Goal: Task Accomplishment & Management: Complete application form

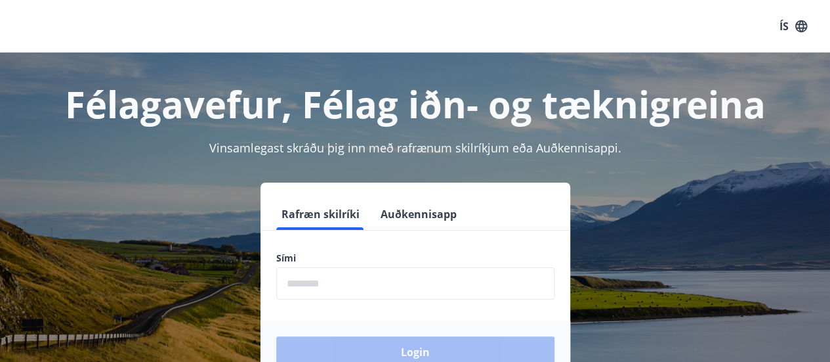
click at [382, 286] on input "phone" at bounding box center [415, 283] width 278 height 32
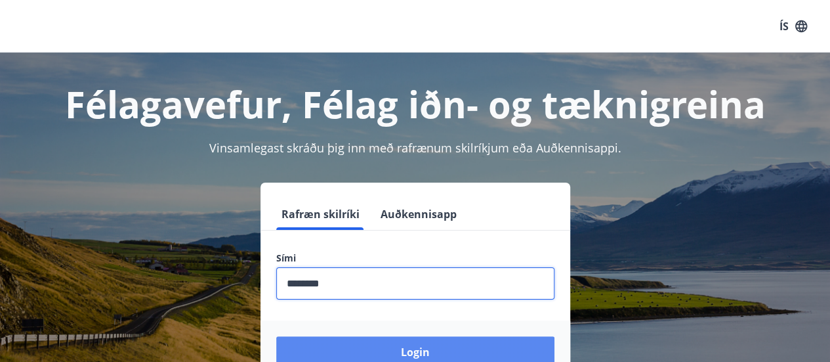
type input "********"
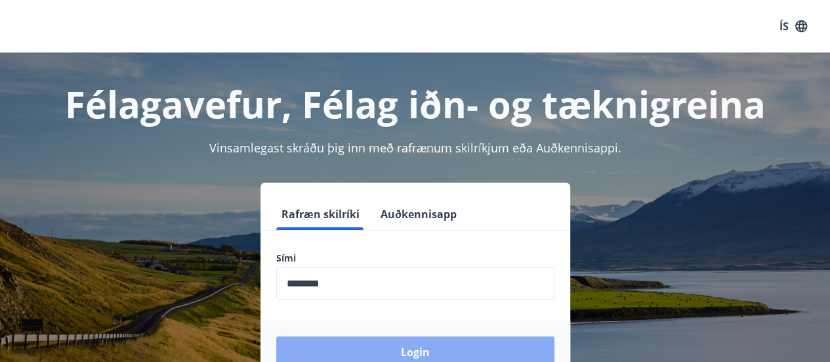
click at [436, 349] on button "Login" at bounding box center [415, 352] width 278 height 32
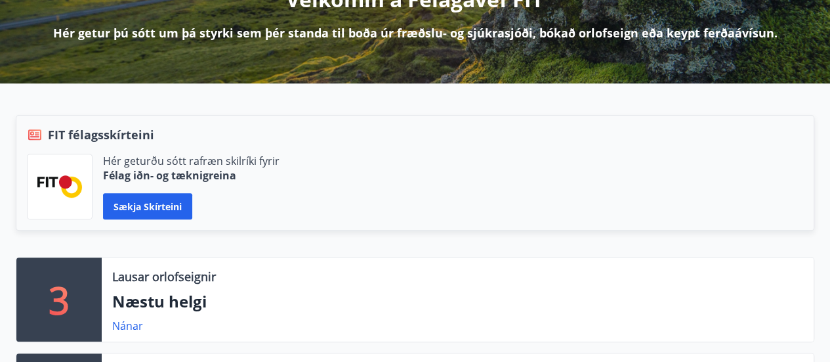
scroll to position [263, 0]
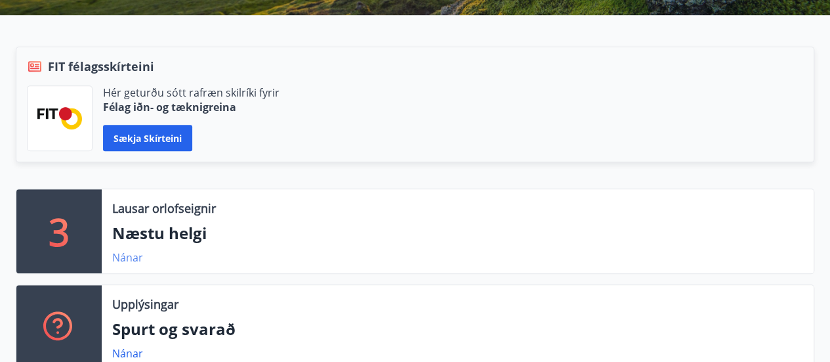
click at [131, 259] on link "Nánar" at bounding box center [127, 257] width 31 height 14
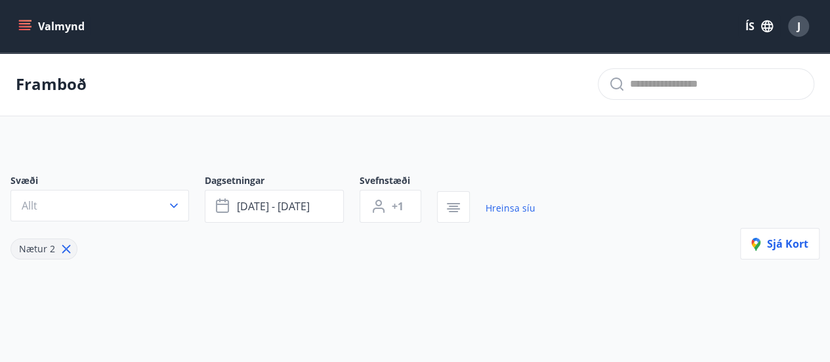
type input "*"
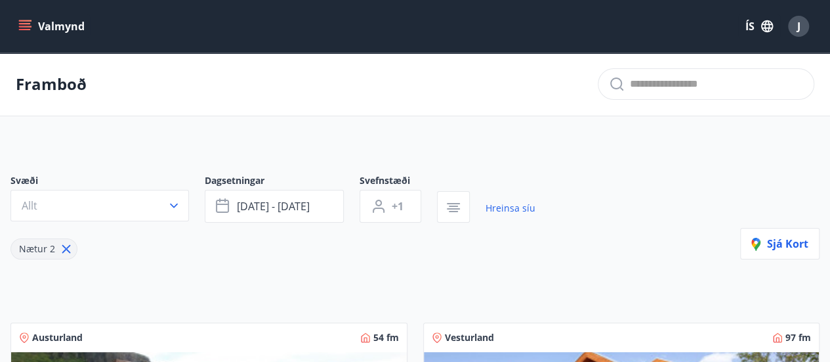
click at [34, 28] on button "Valmynd" at bounding box center [53, 26] width 74 height 24
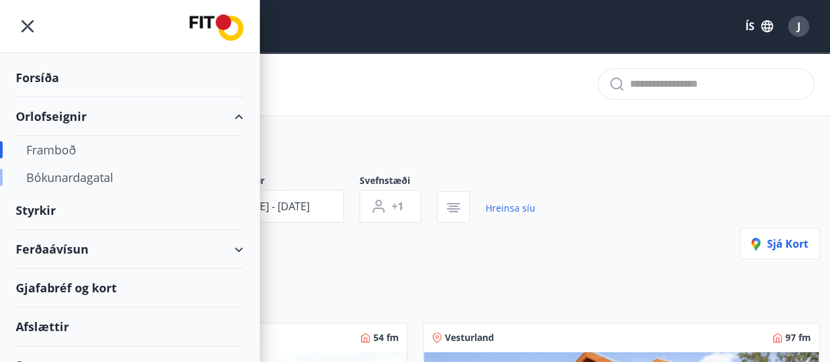
click at [84, 171] on div "Bókunardagatal" at bounding box center [129, 177] width 207 height 28
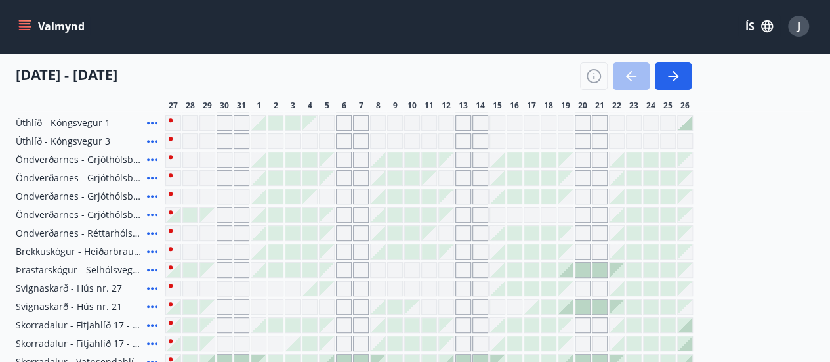
scroll to position [131, 0]
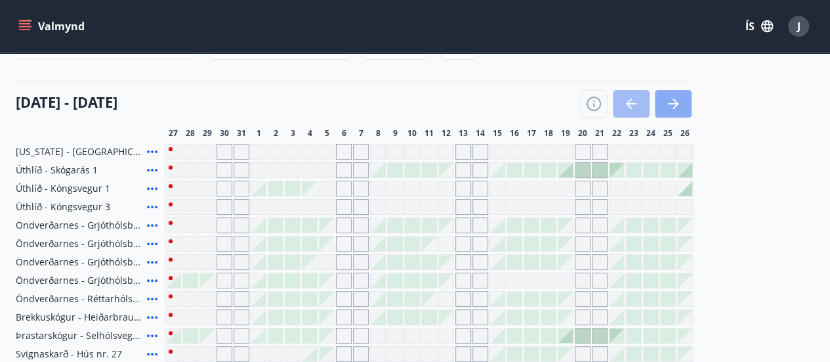
click at [676, 106] on icon "button" at bounding box center [674, 104] width 16 height 16
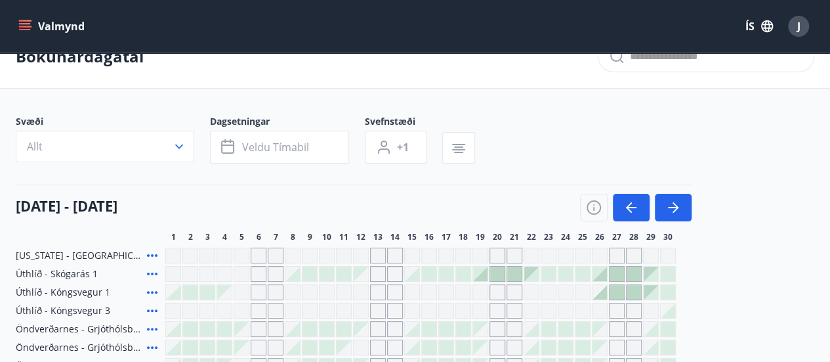
scroll to position [0, 0]
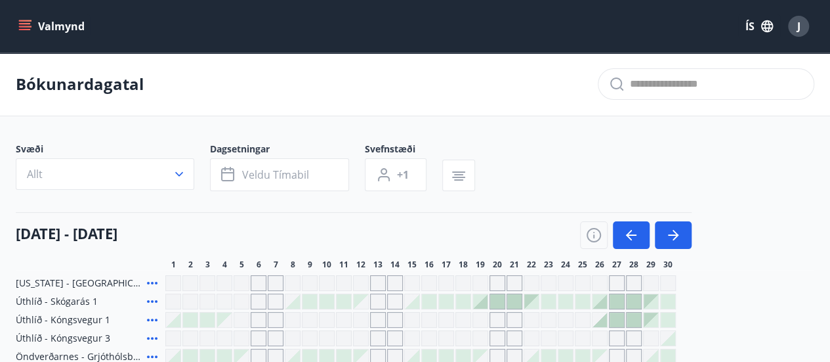
click at [58, 29] on button "Valmynd" at bounding box center [53, 26] width 74 height 24
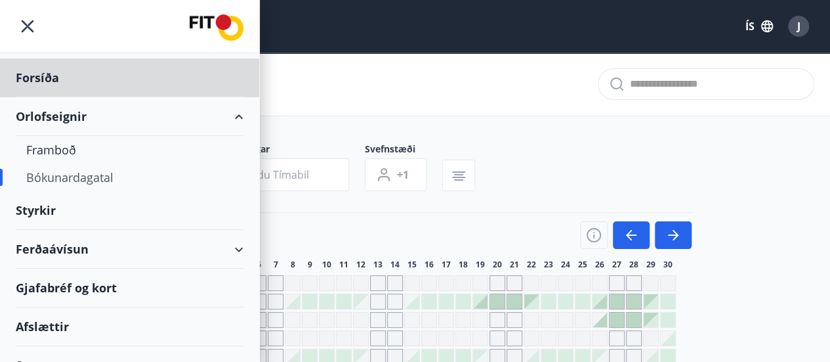
click at [45, 97] on div "Styrkir" at bounding box center [130, 77] width 228 height 39
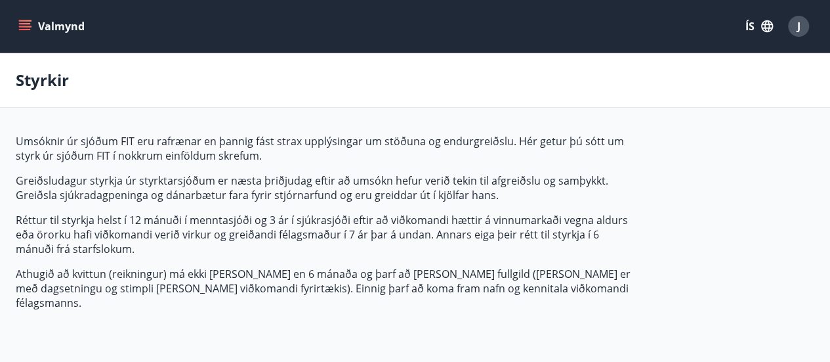
type input "***"
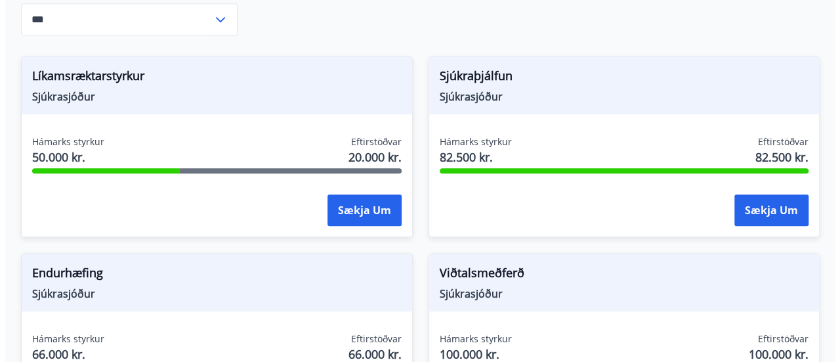
scroll to position [394, 0]
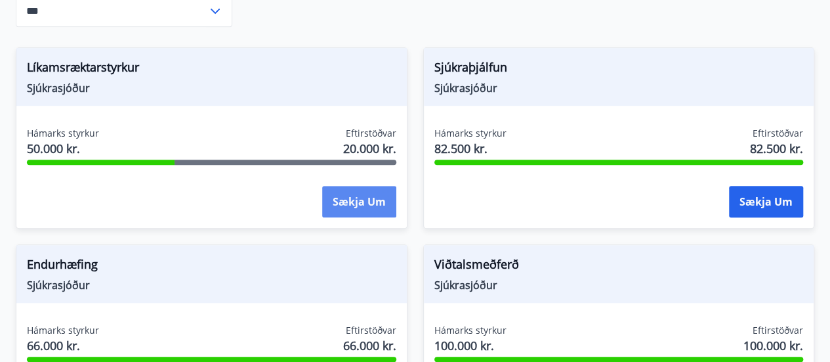
click at [353, 186] on button "Sækja um" at bounding box center [359, 202] width 74 height 32
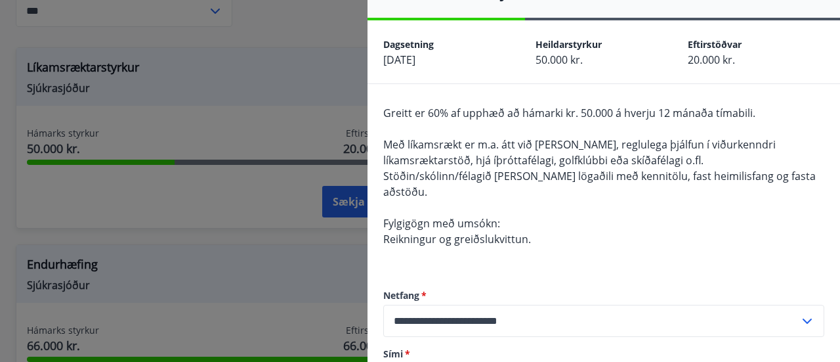
scroll to position [0, 0]
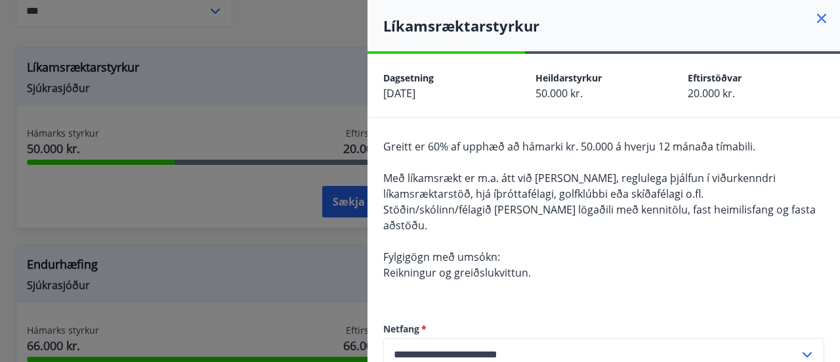
click at [814, 16] on icon at bounding box center [822, 19] width 16 height 16
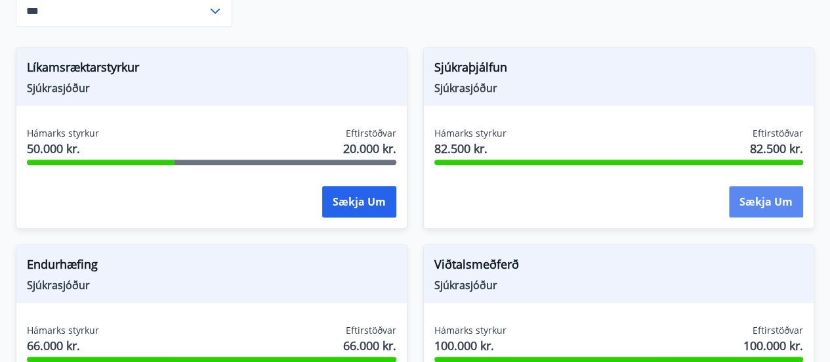
click at [747, 188] on button "Sækja um" at bounding box center [766, 202] width 74 height 32
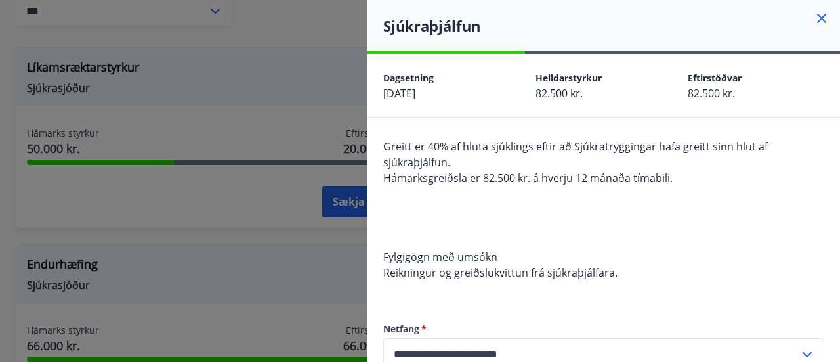
click at [816, 18] on icon at bounding box center [822, 19] width 16 height 16
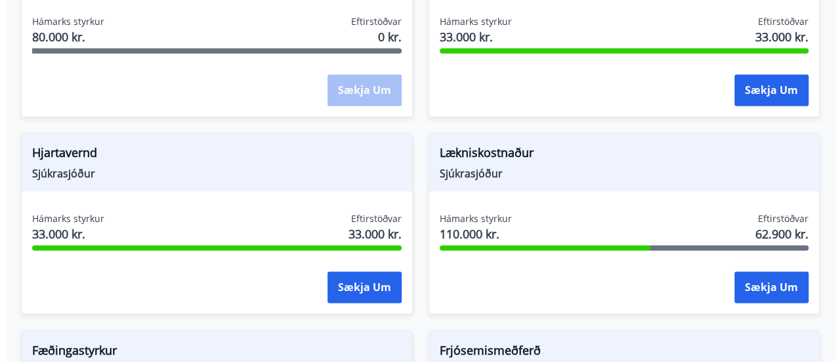
scroll to position [919, 0]
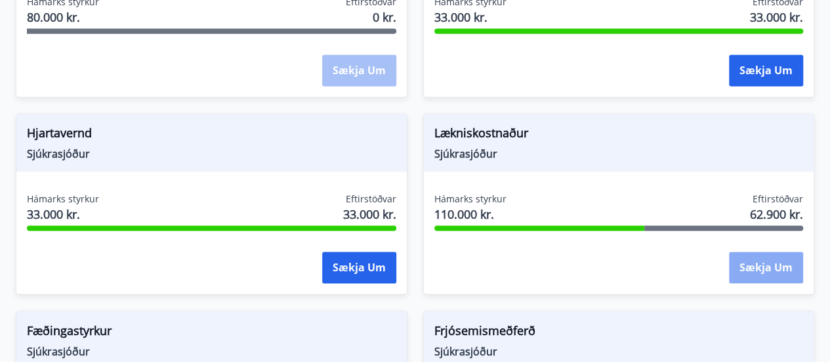
click at [752, 251] on button "Sækja um" at bounding box center [766, 267] width 74 height 32
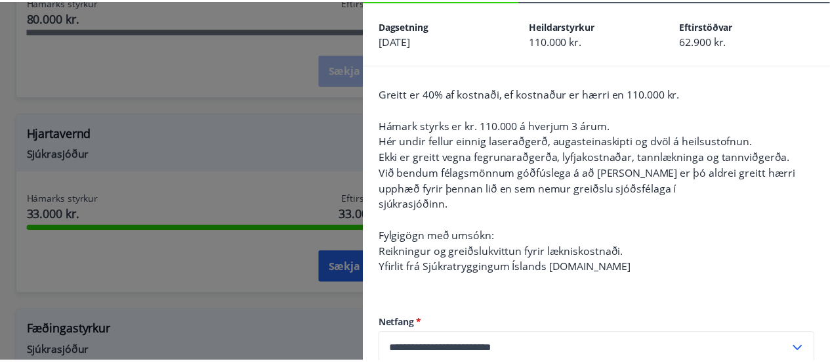
scroll to position [0, 0]
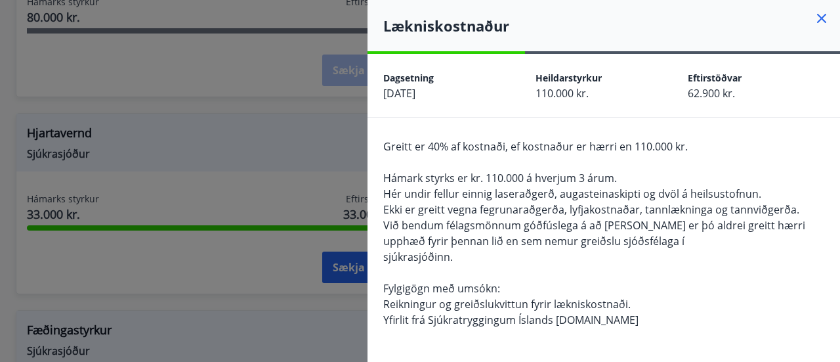
click at [817, 19] on icon at bounding box center [821, 18] width 9 height 9
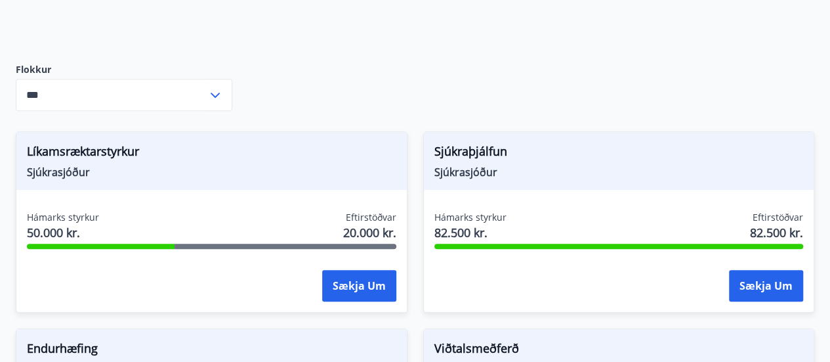
scroll to position [394, 0]
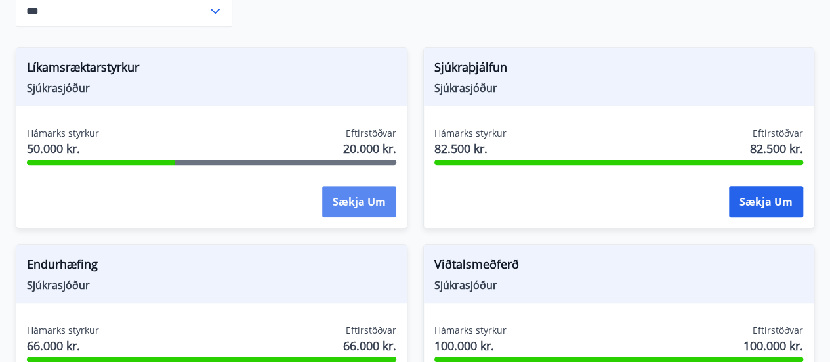
click at [351, 186] on button "Sækja um" at bounding box center [359, 202] width 74 height 32
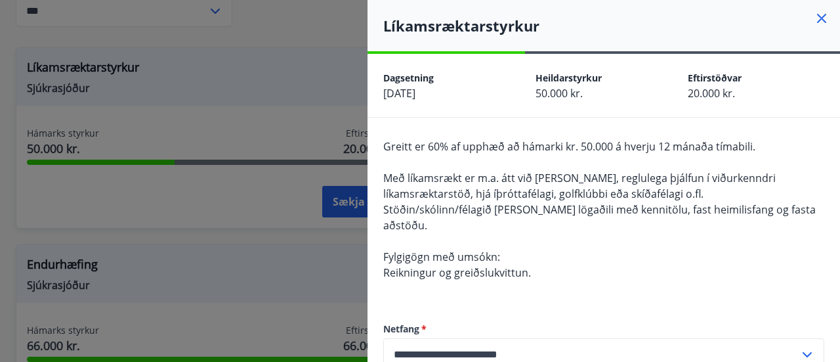
click at [817, 22] on icon at bounding box center [821, 18] width 9 height 9
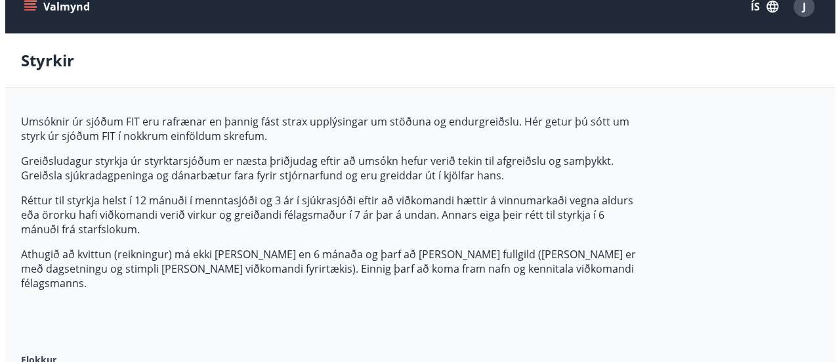
scroll to position [0, 0]
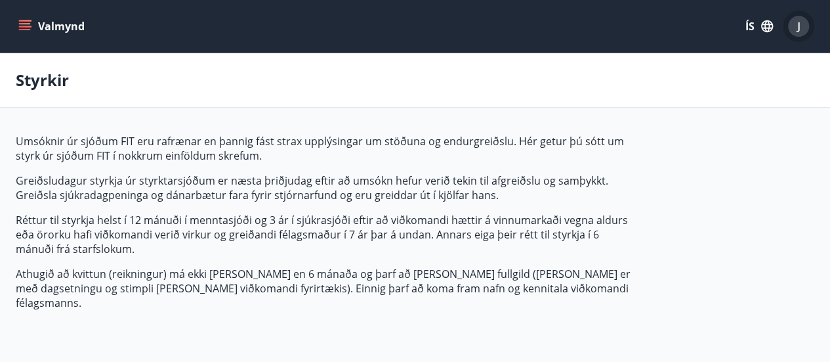
click at [798, 29] on span "J" at bounding box center [798, 26] width 3 height 14
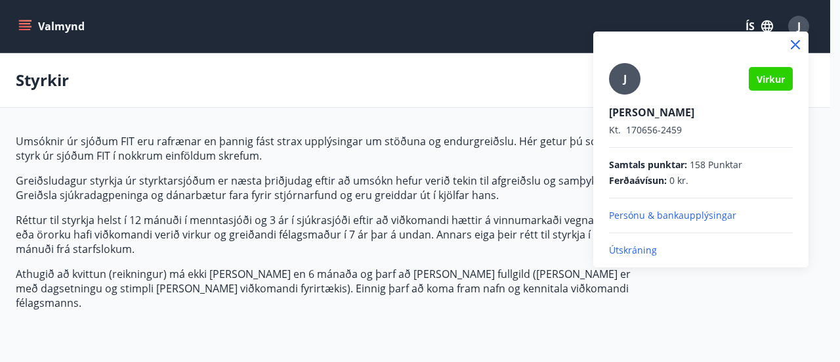
click at [648, 249] on p "Útskráning" at bounding box center [701, 249] width 184 height 13
click at [633, 247] on p "Útskráning" at bounding box center [701, 249] width 184 height 13
